Goal: Information Seeking & Learning: Learn about a topic

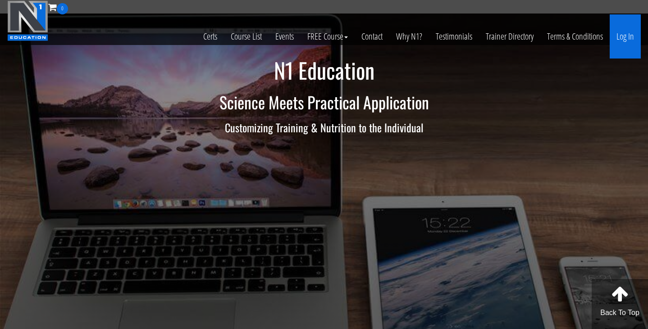
click at [621, 32] on link "Log In" at bounding box center [624, 36] width 31 height 44
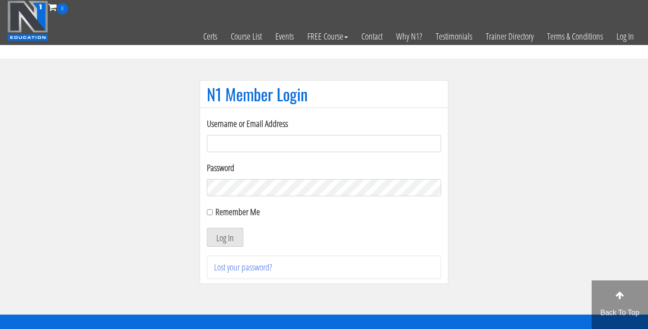
click at [339, 146] on input "Username or Email Address" at bounding box center [324, 143] width 234 height 17
type input "[PERSON_NAME][EMAIL_ADDRESS][PERSON_NAME][DOMAIN_NAME]"
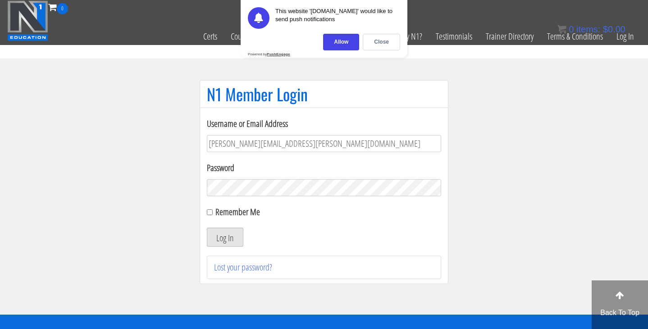
click at [220, 236] on button "Log In" at bounding box center [225, 237] width 36 height 19
click at [376, 41] on div "Close" at bounding box center [381, 42] width 37 height 17
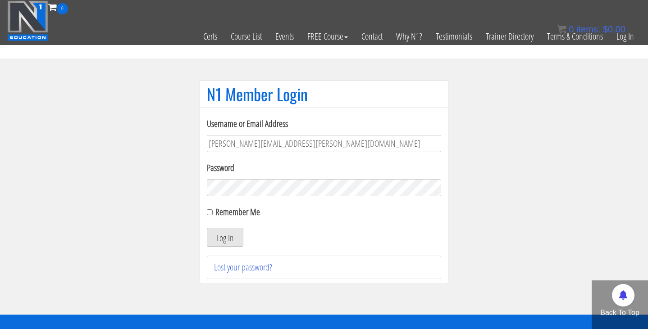
click at [226, 237] on button "Log In" at bounding box center [225, 237] width 36 height 19
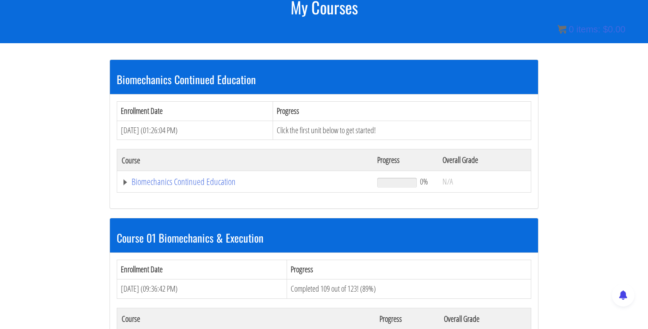
scroll to position [129, 0]
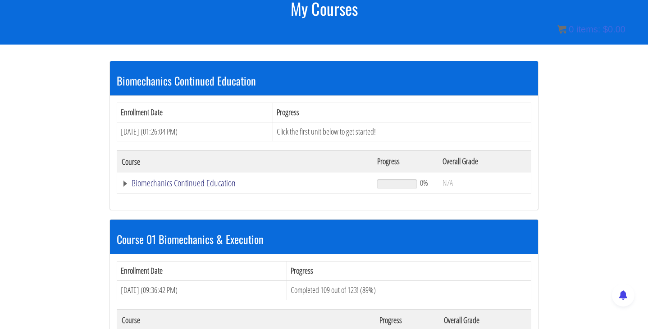
click at [198, 185] on link "Biomechanics Continued Education" at bounding box center [245, 183] width 246 height 9
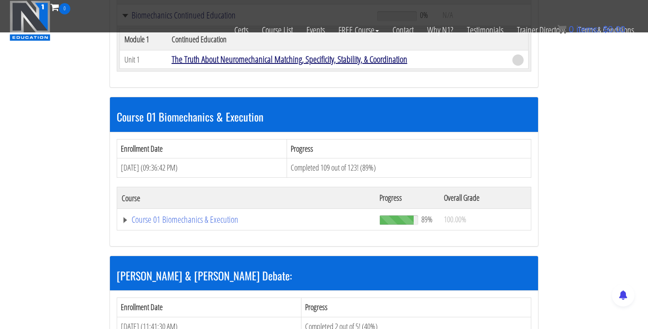
scroll to position [287, 0]
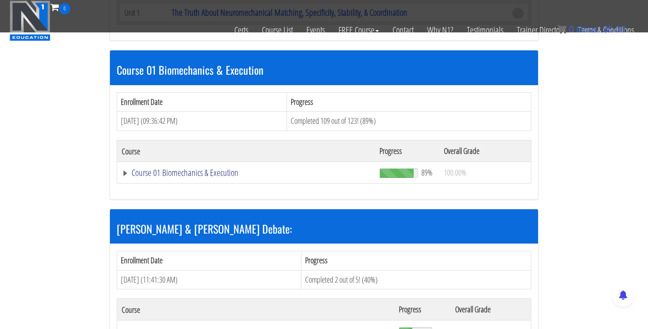
click at [188, 175] on link "Course 01 Biomechanics & Execution" at bounding box center [246, 172] width 249 height 9
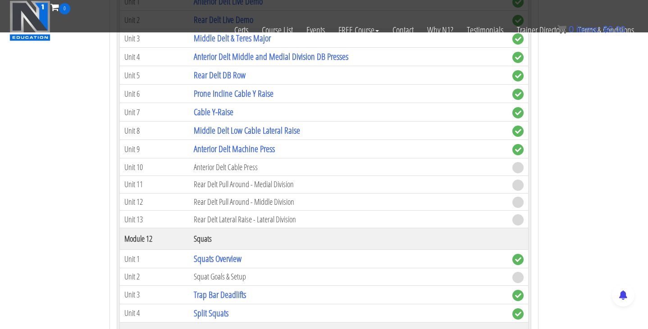
scroll to position [2148, 0]
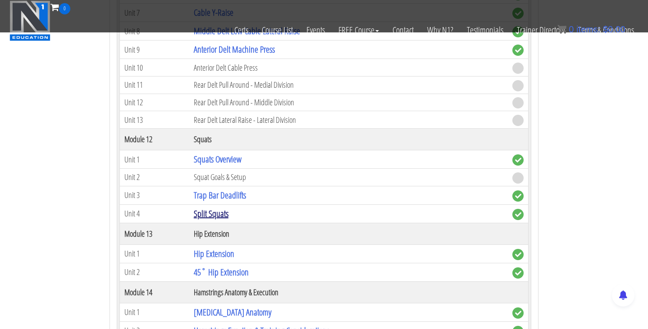
click at [208, 210] on link "Split Squats" at bounding box center [211, 214] width 35 height 12
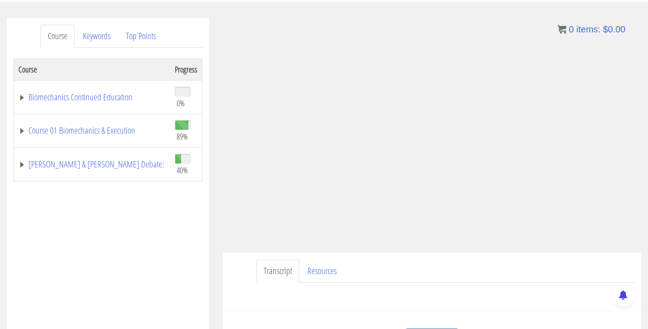
click at [431, 303] on div at bounding box center [431, 294] width 405 height 22
click at [454, 261] on ul "Transcript Resources" at bounding box center [445, 271] width 378 height 23
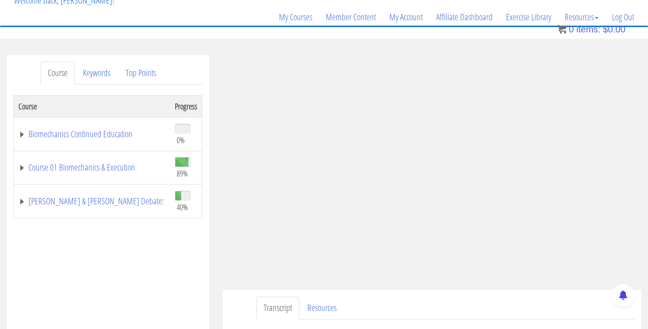
drag, startPoint x: 100, startPoint y: 255, endPoint x: 70, endPoint y: 236, distance: 35.6
click at [70, 236] on div "Course Progress Biomechanics Continued Education 0% Module 1 Continued Educatio…" at bounding box center [108, 320] width 189 height 450
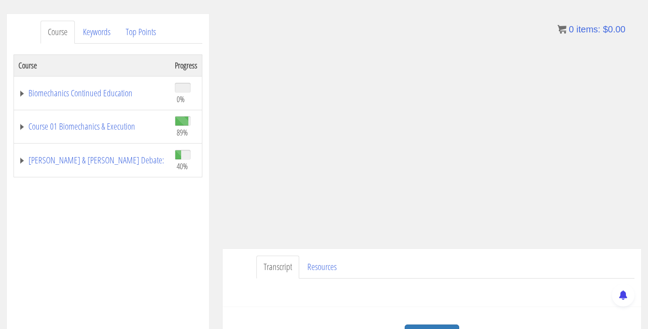
scroll to position [99, 0]
